Goal: Use online tool/utility: Utilize a website feature to perform a specific function

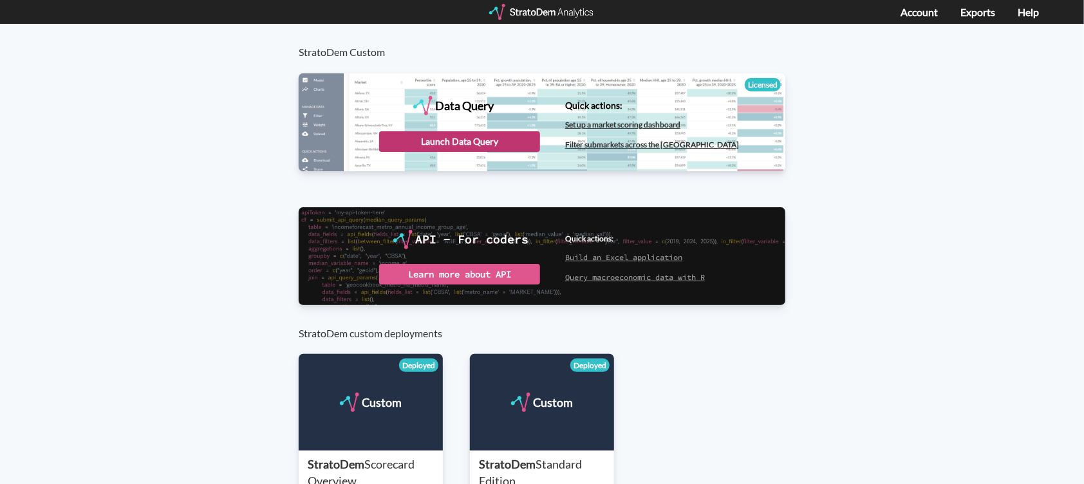
click at [489, 141] on div "Launch Data Query" at bounding box center [459, 141] width 161 height 21
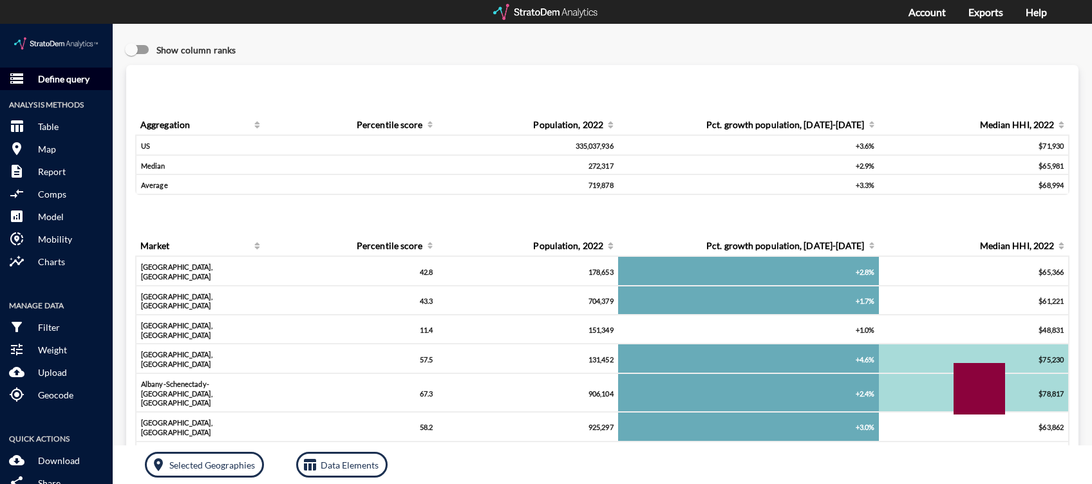
click p "Define query"
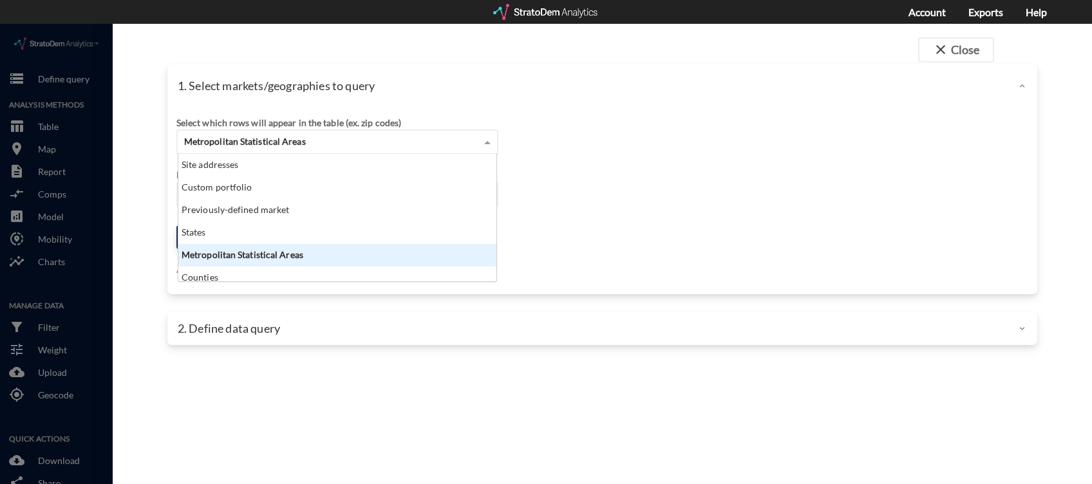
click span "Metropolitan Statistical Areas"
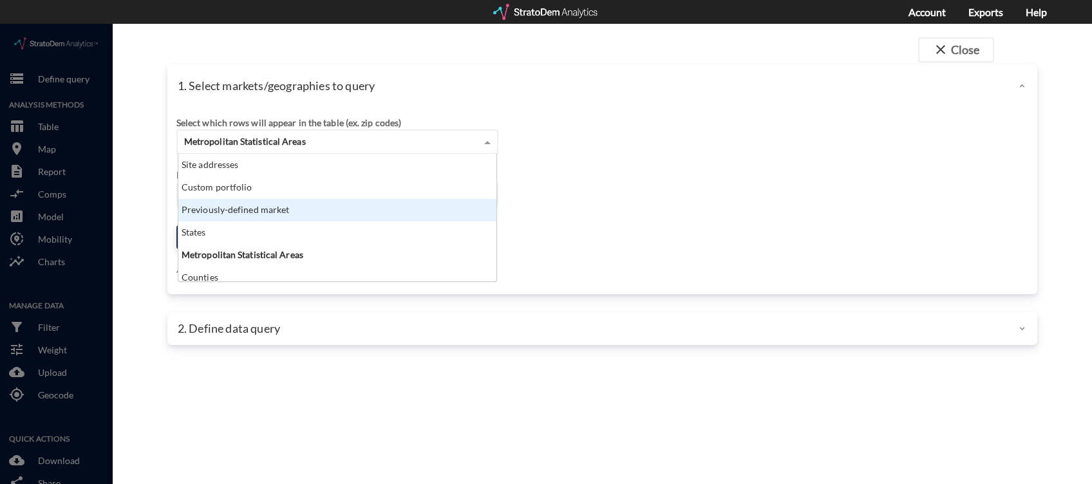
click div "Previously-defined market"
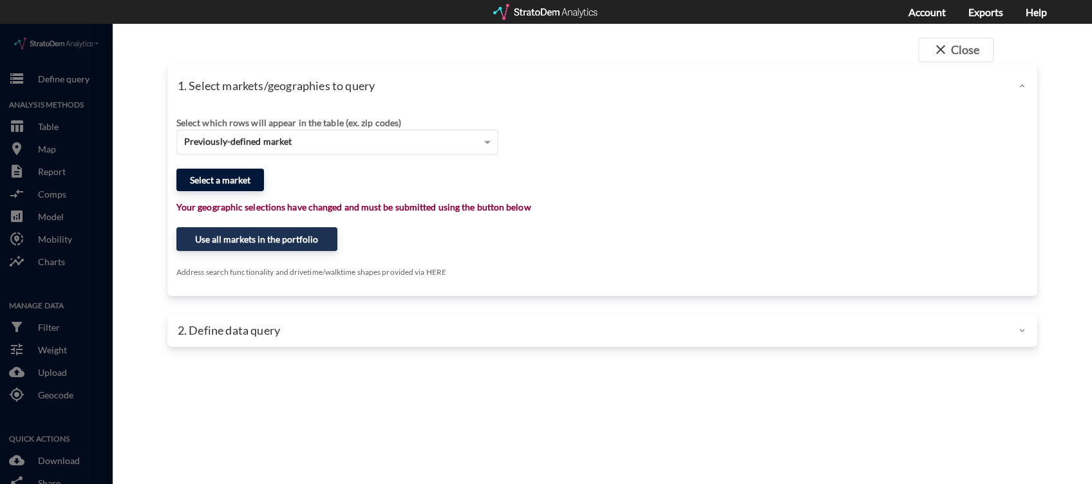
click button "Select a market"
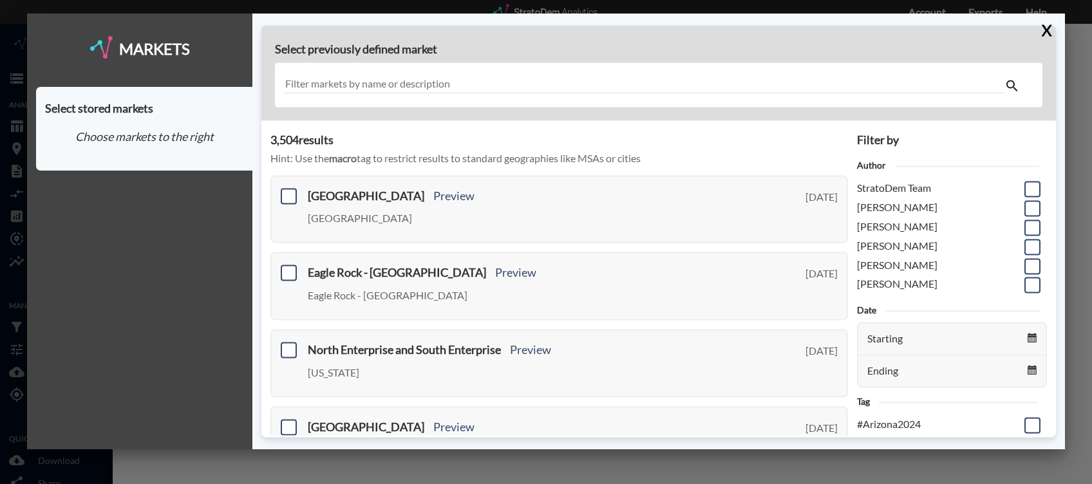
click at [470, 75] on div at bounding box center [658, 85] width 767 height 44
click at [459, 85] on input "text" at bounding box center [644, 85] width 720 height 17
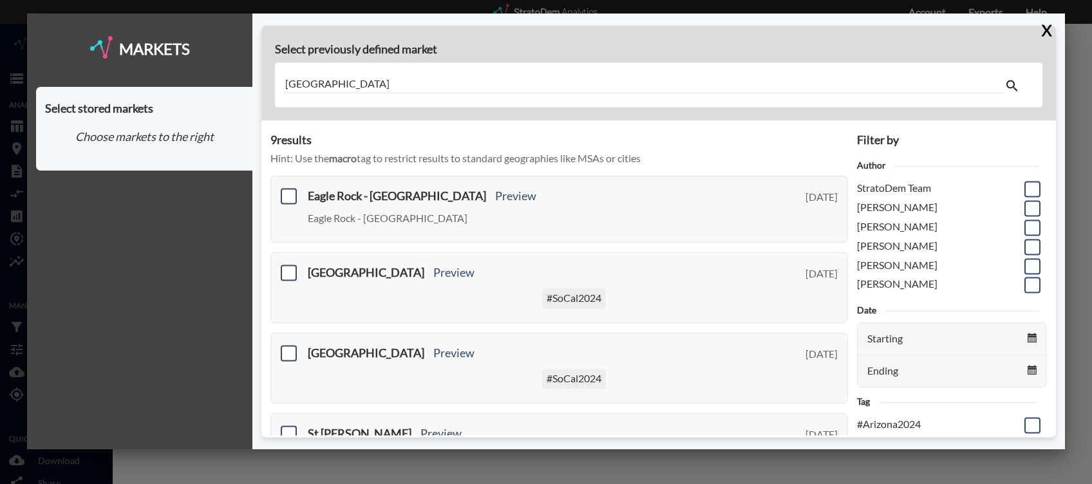
type input "[GEOGRAPHIC_DATA]"
click at [708, 145] on h4 "9 result s" at bounding box center [558, 140] width 577 height 13
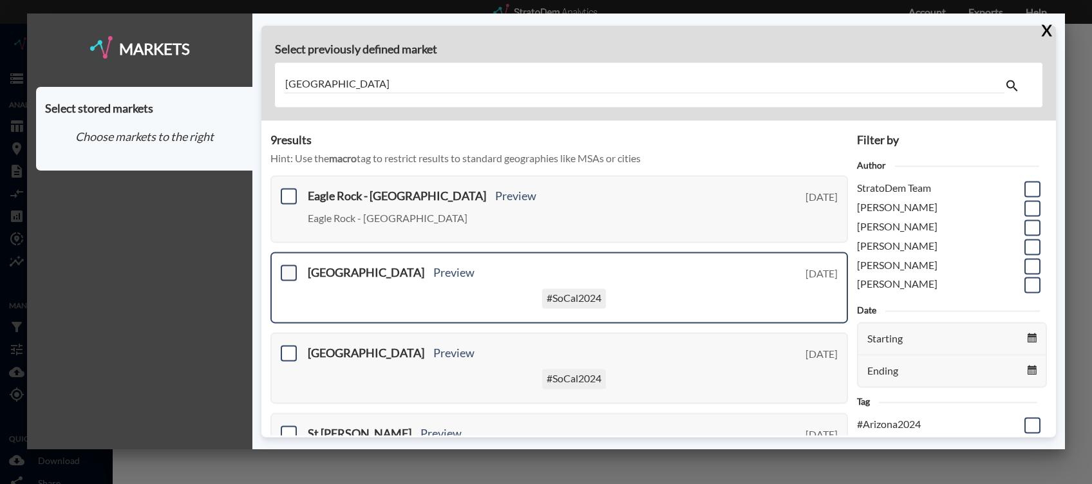
click at [288, 273] on span at bounding box center [289, 273] width 16 height 16
click at [287, 268] on input "checkbox" at bounding box center [287, 268] width 0 height 0
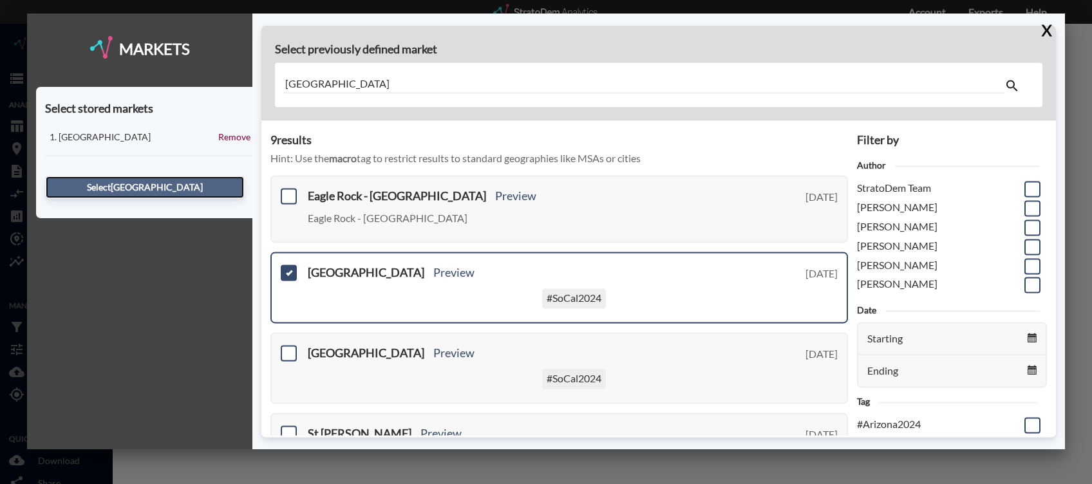
click at [178, 181] on button "Select [GEOGRAPHIC_DATA]" at bounding box center [145, 187] width 198 height 22
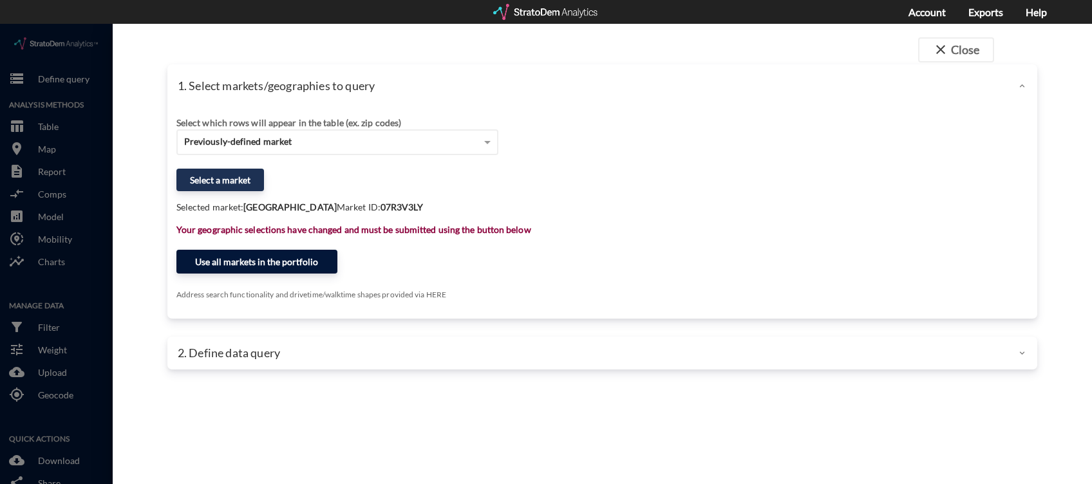
click button "Use all markets in the portfolio"
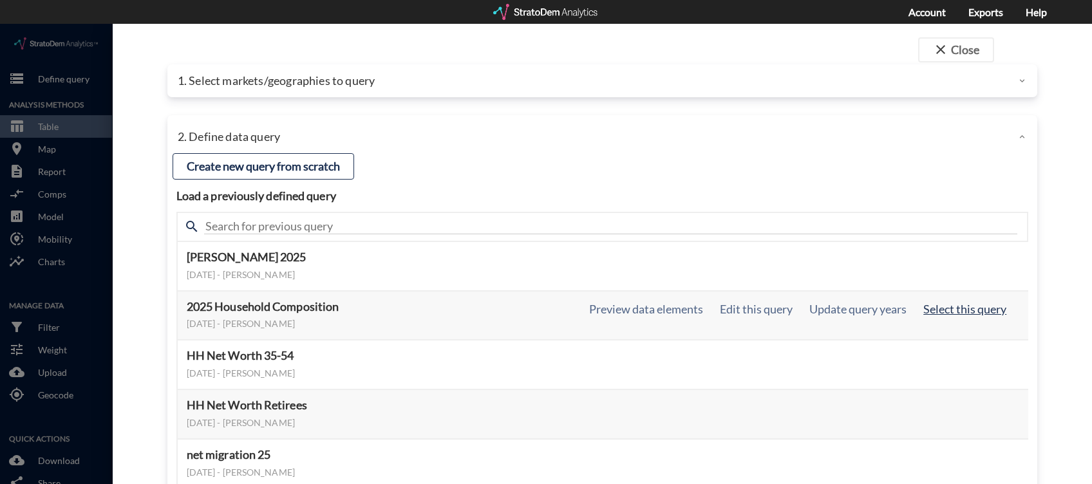
click button "Select this query"
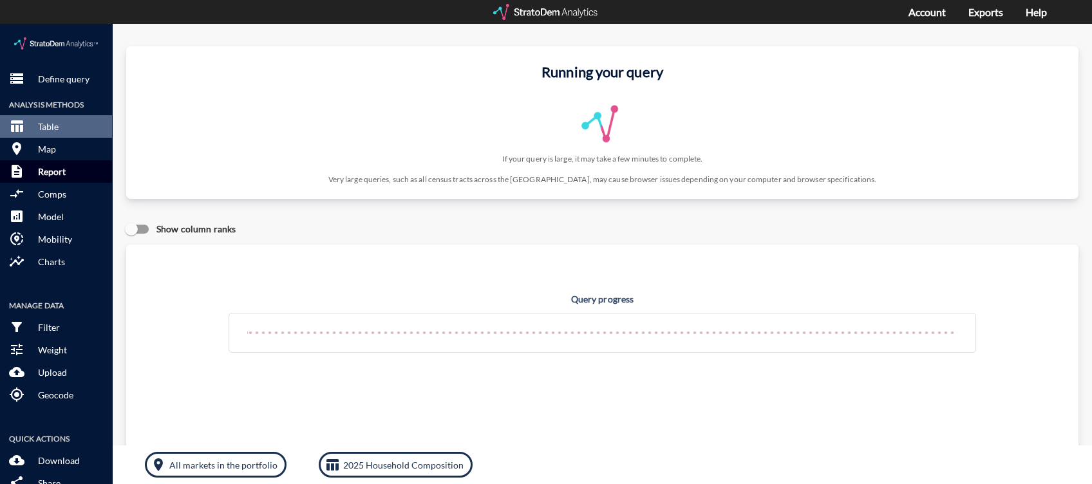
click p "Report"
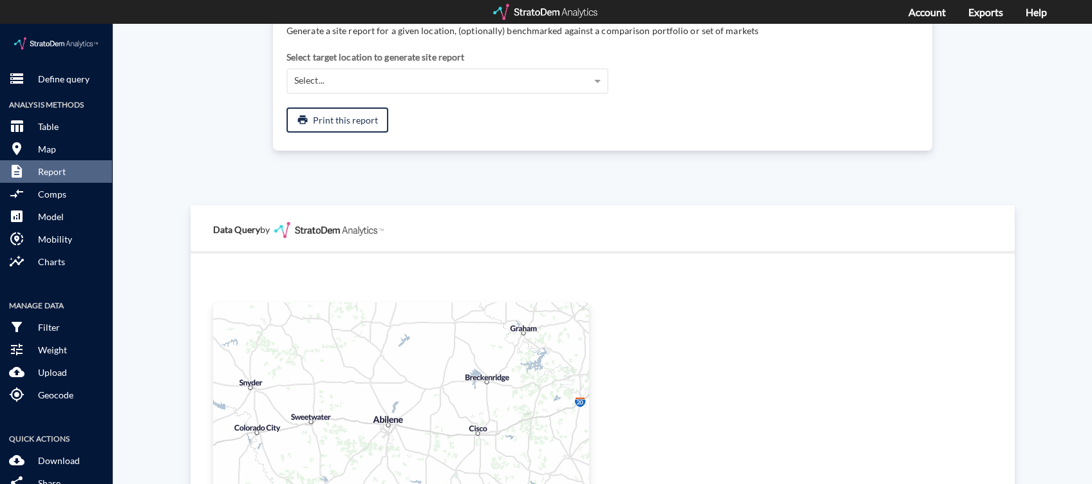
scroll to position [171, 0]
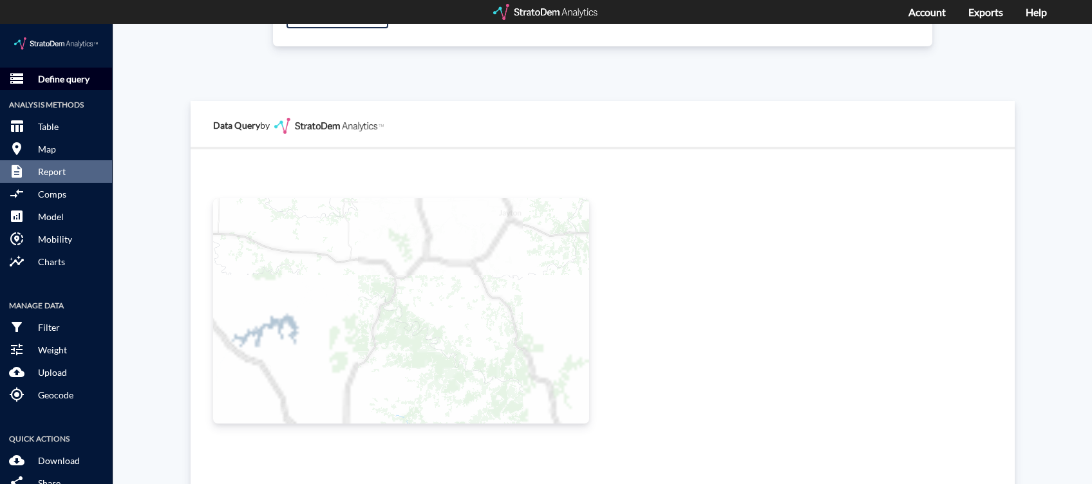
click p "Define query"
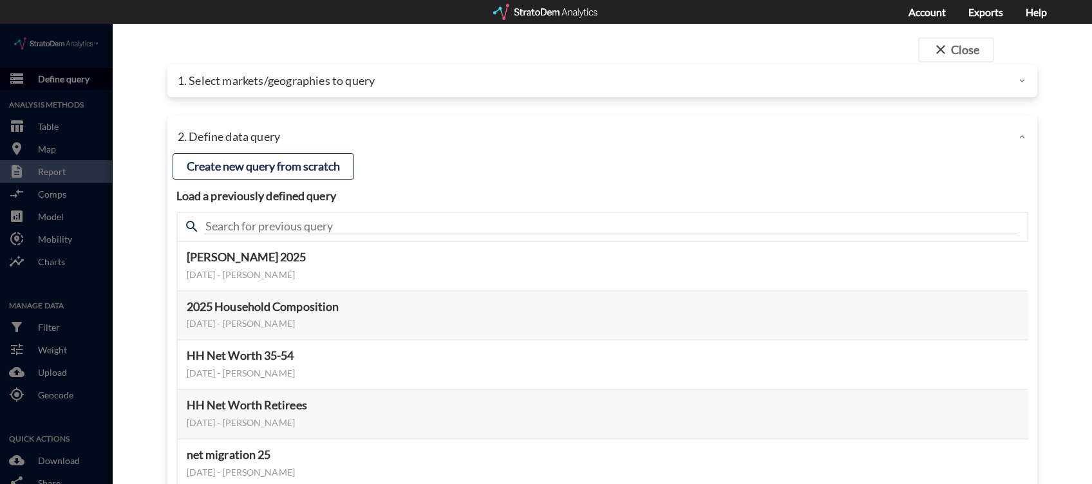
click div
click p "1. Select markets/geographies to query"
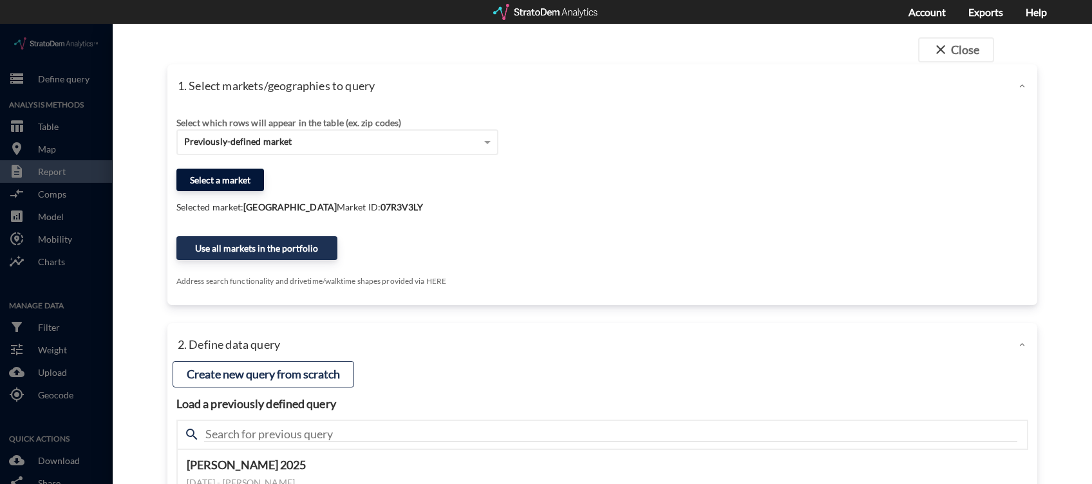
click button "Select a market"
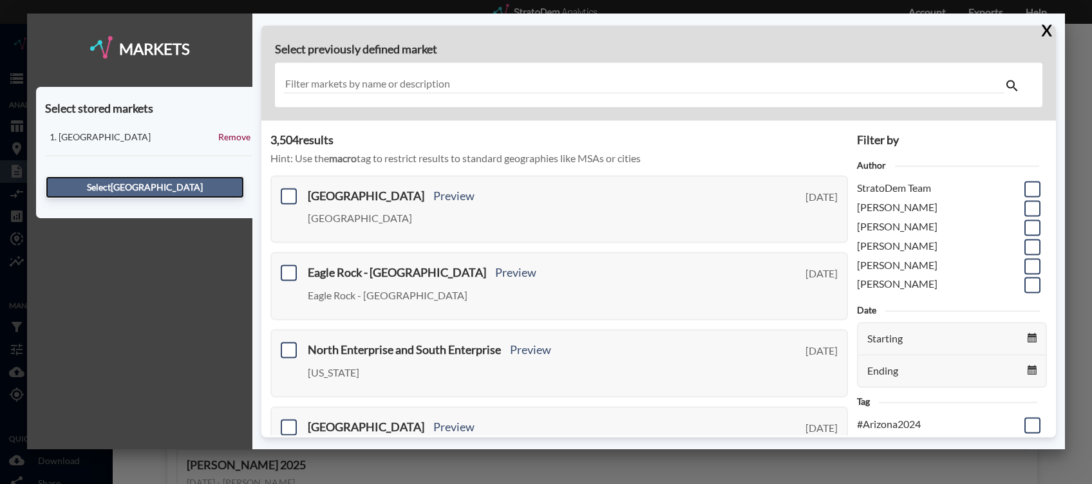
click at [163, 184] on button "Select [GEOGRAPHIC_DATA]" at bounding box center [145, 187] width 198 height 22
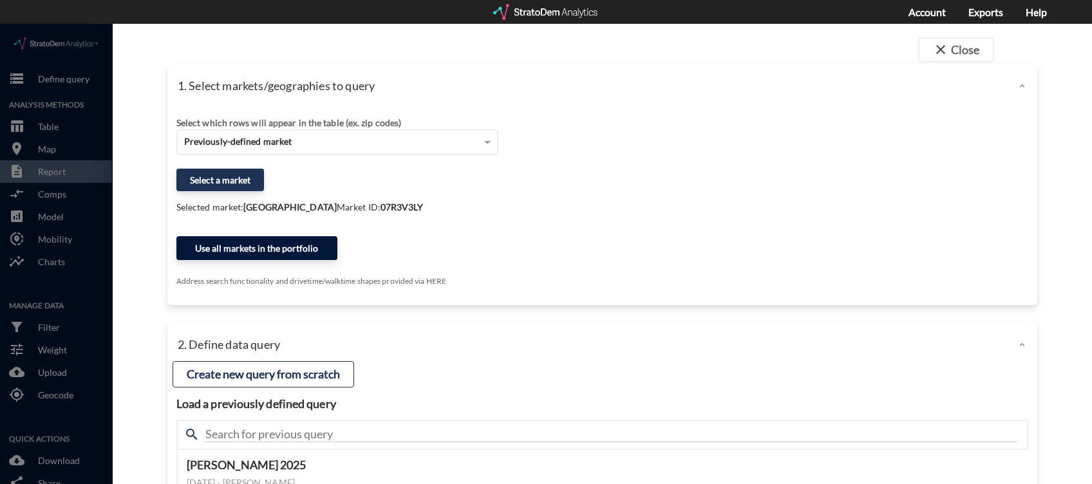
click button "Use all markets in the portfolio"
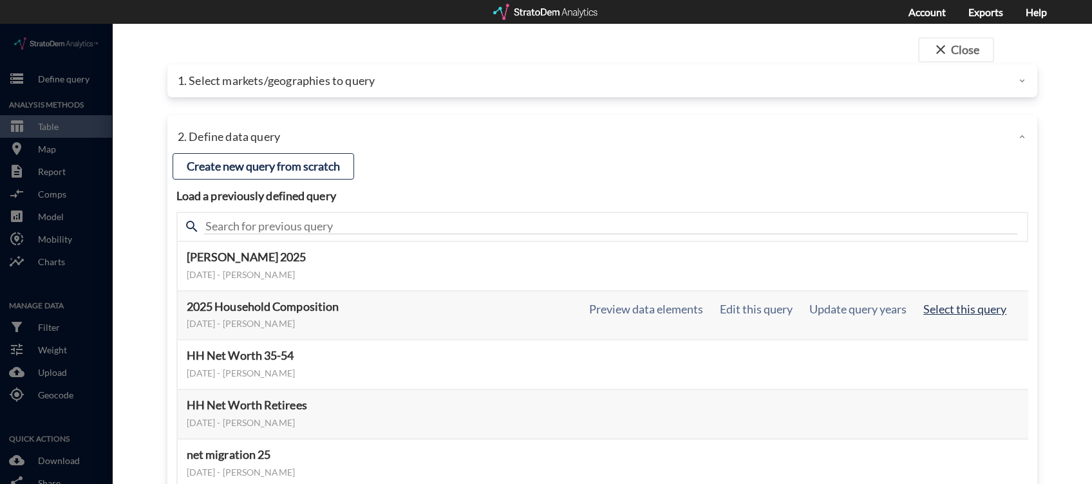
click button "Select this query"
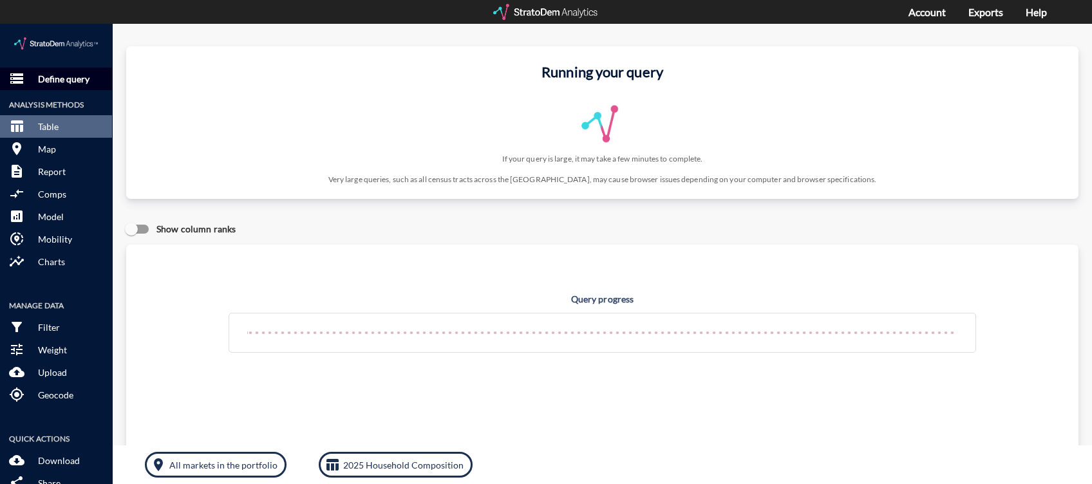
click p "Define query"
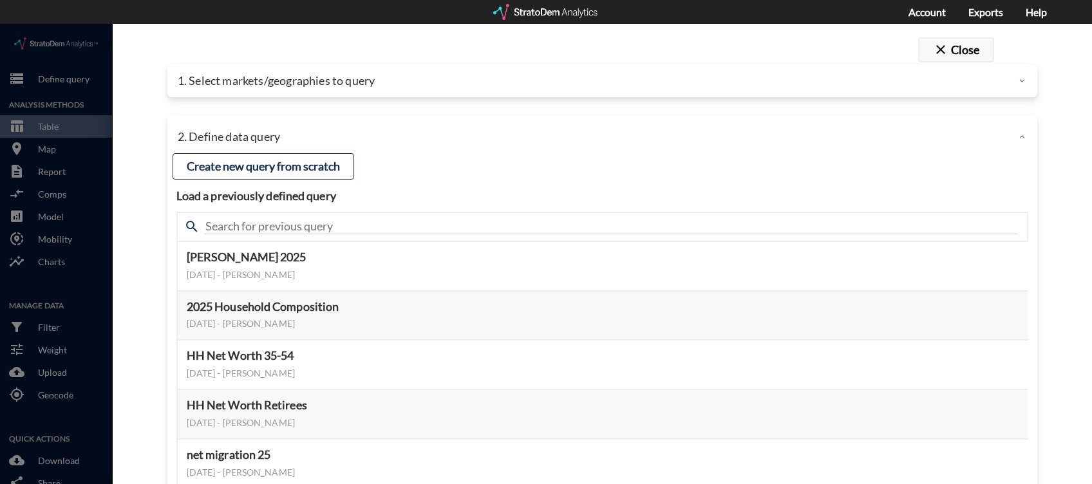
click button "close Close"
